Goal: Information Seeking & Learning: Find specific fact

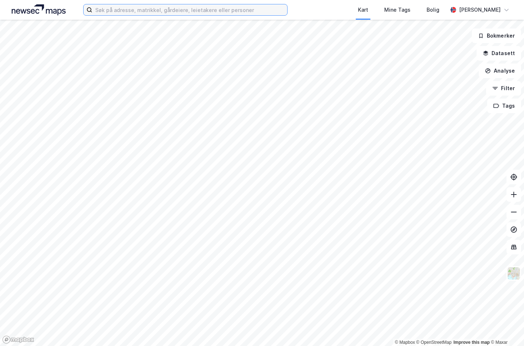
click at [102, 7] on input at bounding box center [189, 9] width 195 height 11
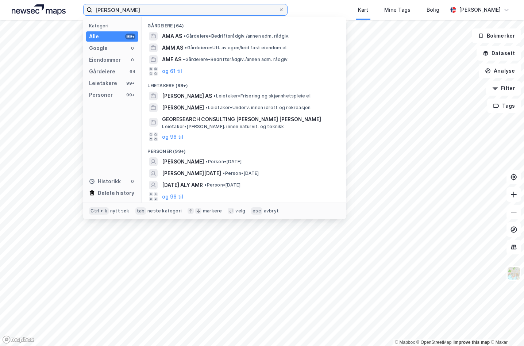
type input "[PERSON_NAME]"
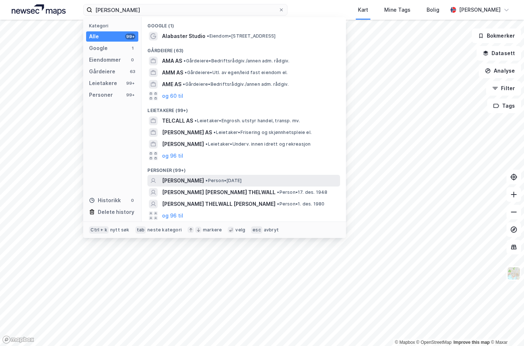
click at [223, 180] on span "• Person • [DATE]" at bounding box center [224, 181] width 36 height 6
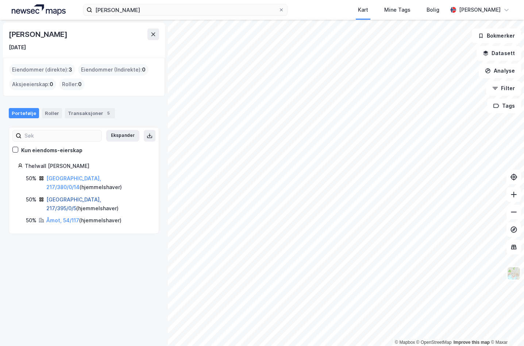
click at [72, 196] on link "[GEOGRAPHIC_DATA], 217/395/0/5" at bounding box center [73, 203] width 55 height 15
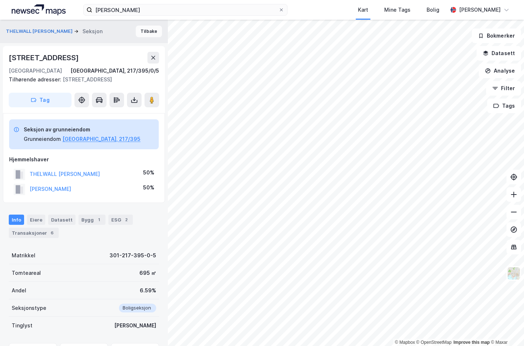
click at [151, 34] on button "Tilbake" at bounding box center [149, 32] width 26 height 12
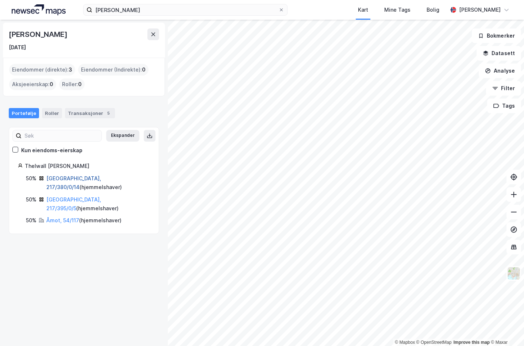
click at [59, 177] on link "[GEOGRAPHIC_DATA], 217/380/0/14" at bounding box center [73, 182] width 55 height 15
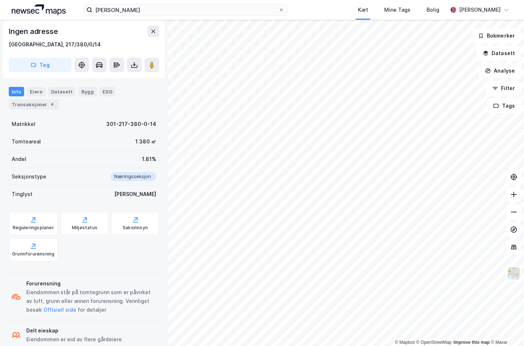
scroll to position [138, 0]
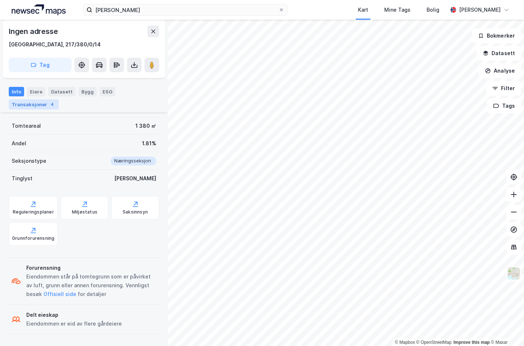
click at [45, 104] on div "Transaksjoner 4" at bounding box center [34, 104] width 50 height 10
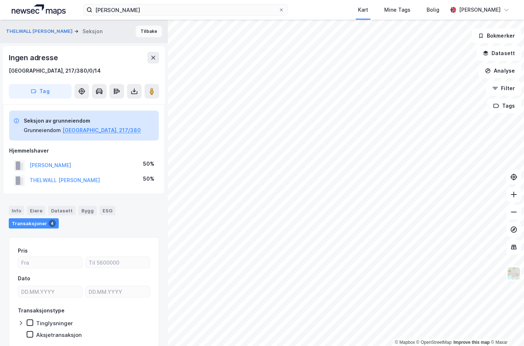
click at [142, 29] on button "Tilbake" at bounding box center [149, 32] width 26 height 12
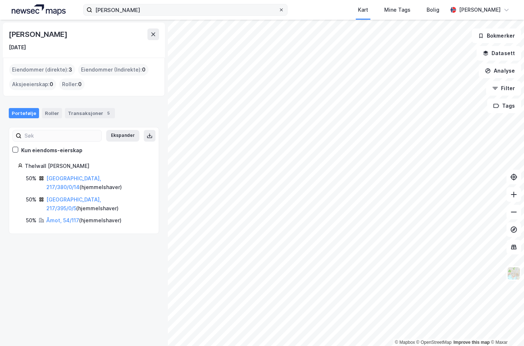
click at [282, 9] on icon at bounding box center [281, 10] width 4 height 4
click at [279, 9] on input "[PERSON_NAME]" at bounding box center [185, 9] width 186 height 11
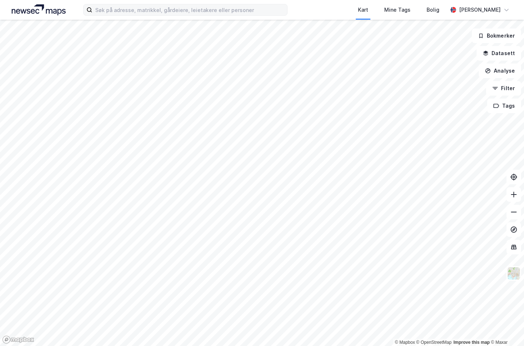
click at [326, 11] on div "Kart Mine Tags Bolig" at bounding box center [385, 10] width 125 height 20
